Goal: Navigation & Orientation: Find specific page/section

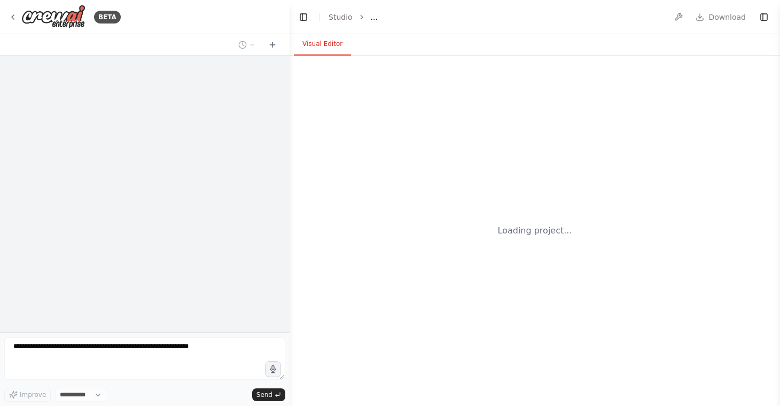
select select "****"
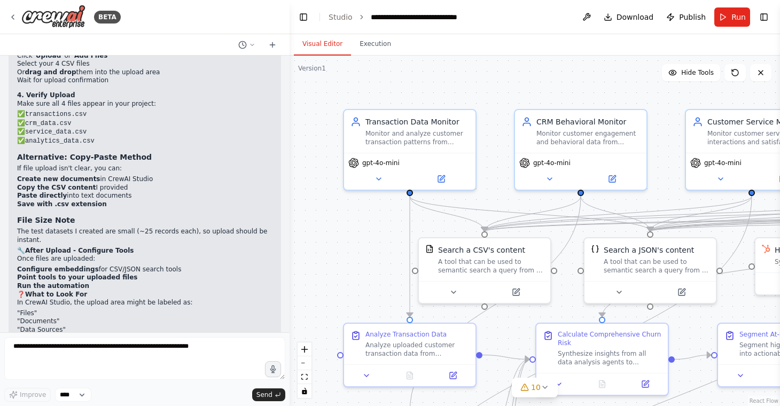
scroll to position [9383, 0]
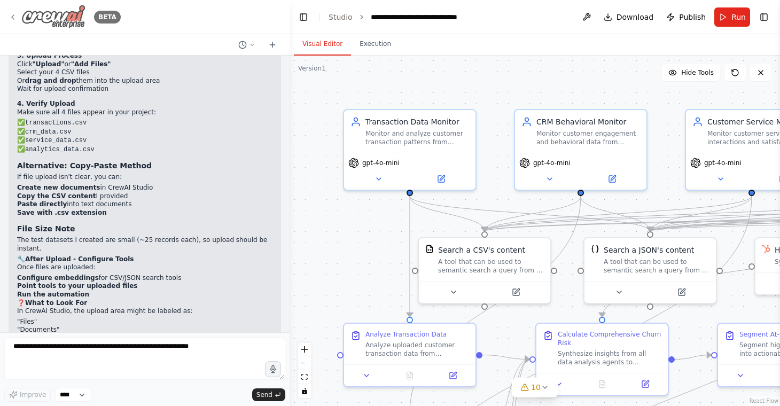
click at [68, 11] on img at bounding box center [53, 17] width 64 height 24
